Goal: Obtain resource: Obtain resource

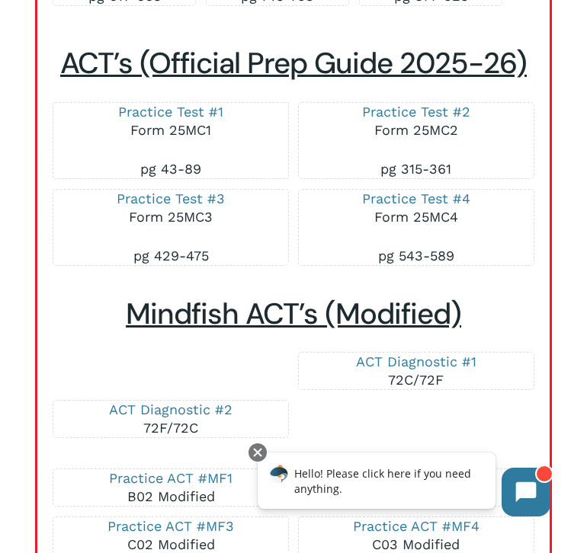
scroll to position [4996, 0]
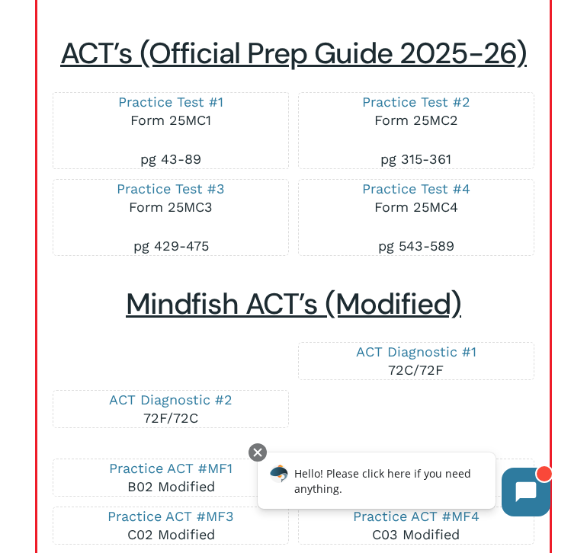
click at [185, 110] on p "Practice Test #1 Form 25MC1" at bounding box center [170, 121] width 203 height 57
click at [182, 110] on link "Practice Test #1" at bounding box center [170, 102] width 105 height 16
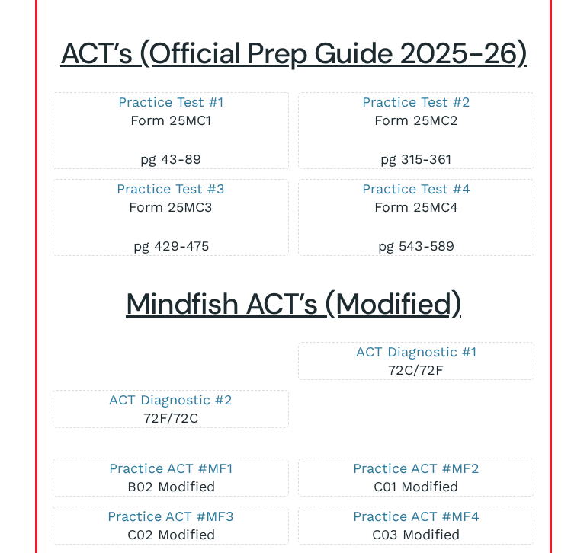
scroll to position [5032, 0]
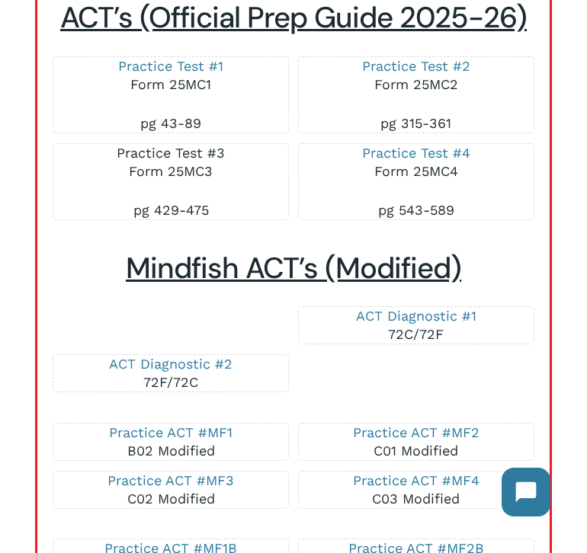
click at [200, 161] on link "Practice Test #3" at bounding box center [171, 153] width 108 height 16
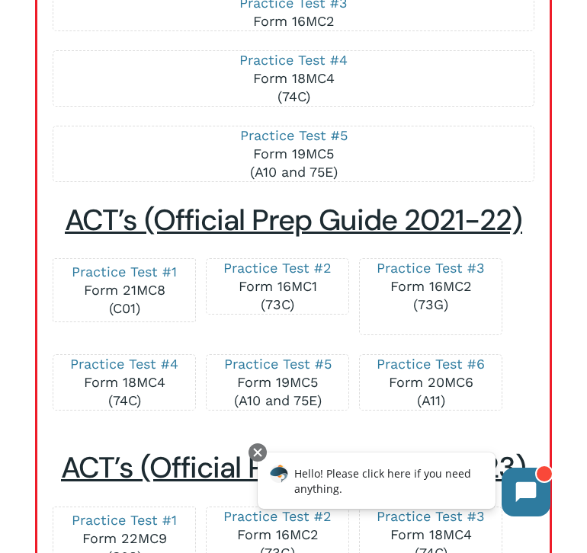
scroll to position [3523, 0]
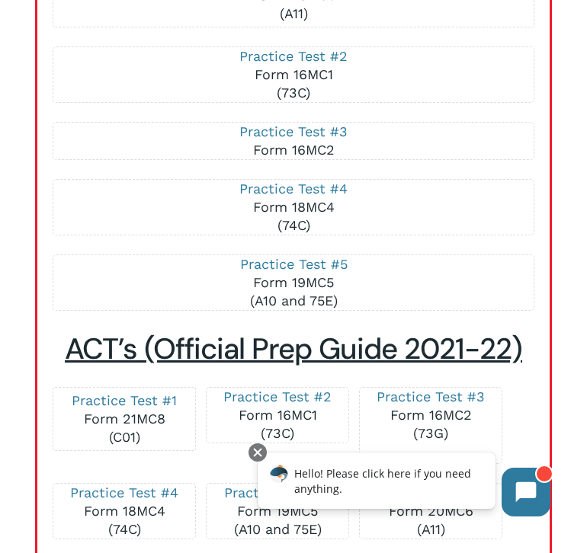
click at [446, 83] on p "Practice Test #2 Form 16MC1 (73C)" at bounding box center [293, 74] width 449 height 55
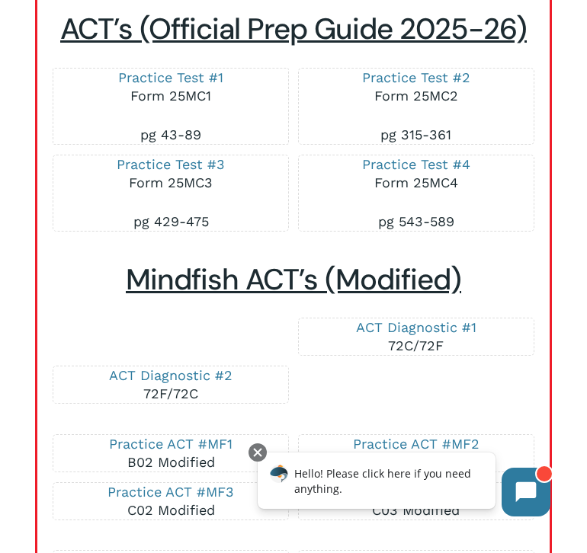
scroll to position [5020, 0]
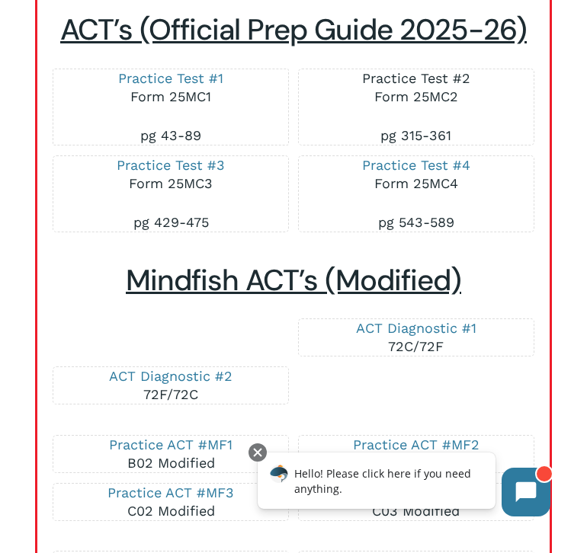
click at [396, 86] on link "Practice Test #2" at bounding box center [416, 78] width 108 height 16
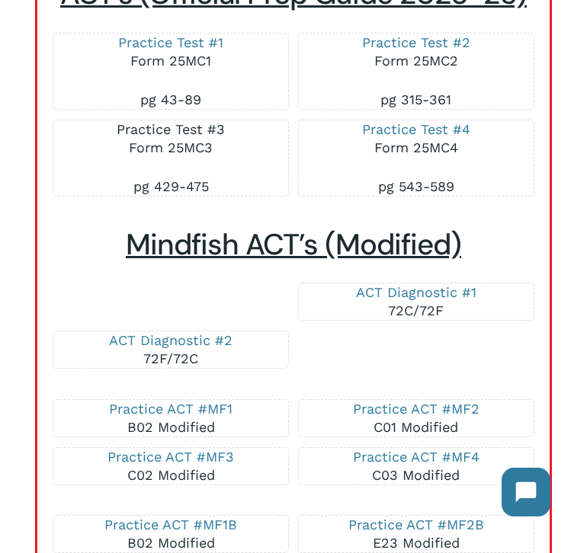
click at [198, 137] on link "Practice Test #3" at bounding box center [171, 129] width 108 height 16
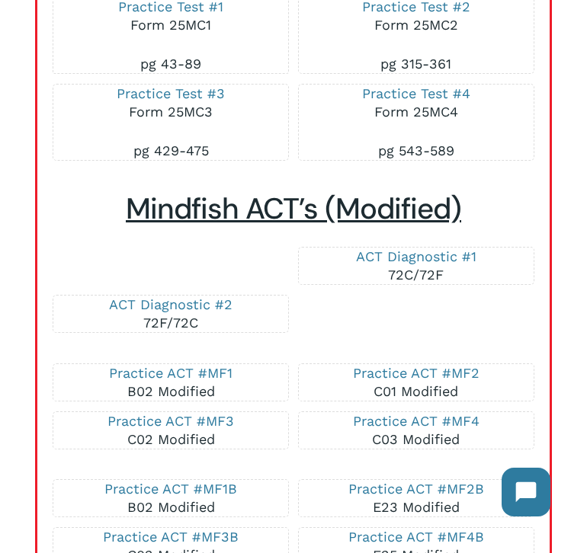
scroll to position [5084, 0]
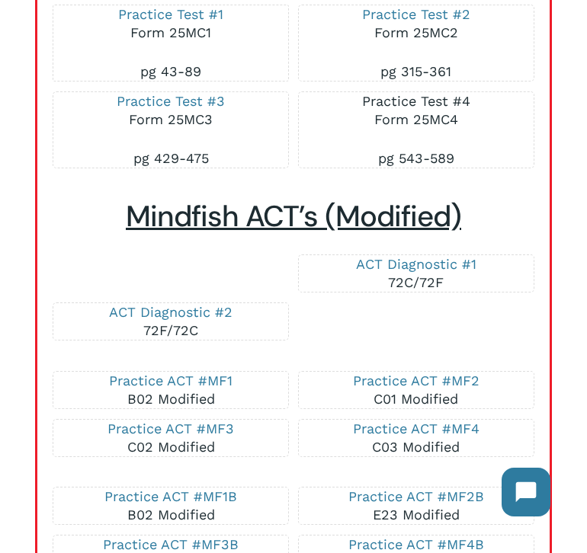
click at [392, 109] on link "Practice Test #4" at bounding box center [416, 101] width 108 height 16
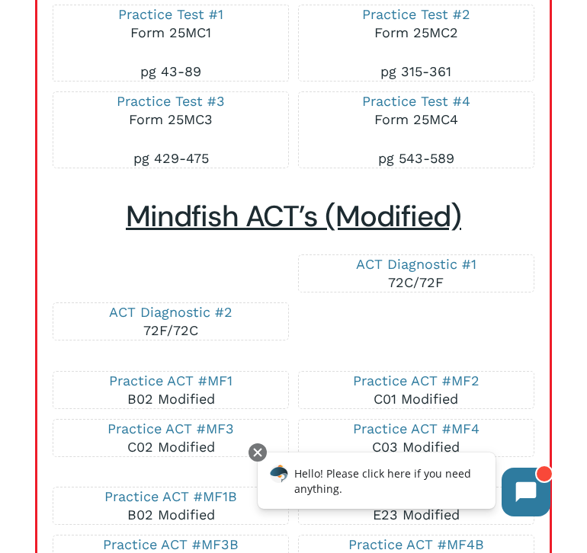
scroll to position [5120, 0]
